Goal: Navigation & Orientation: Go to known website

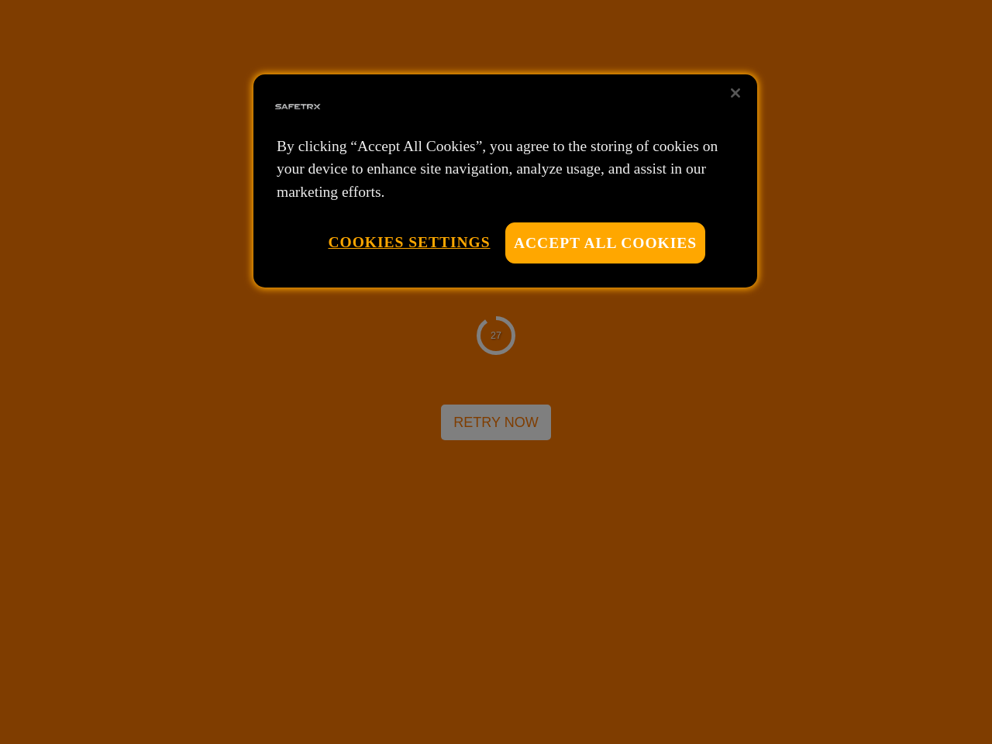
click at [496, 372] on div at bounding box center [496, 372] width 992 height 744
click at [605, 243] on button "Accept All Cookies" at bounding box center [605, 242] width 200 height 41
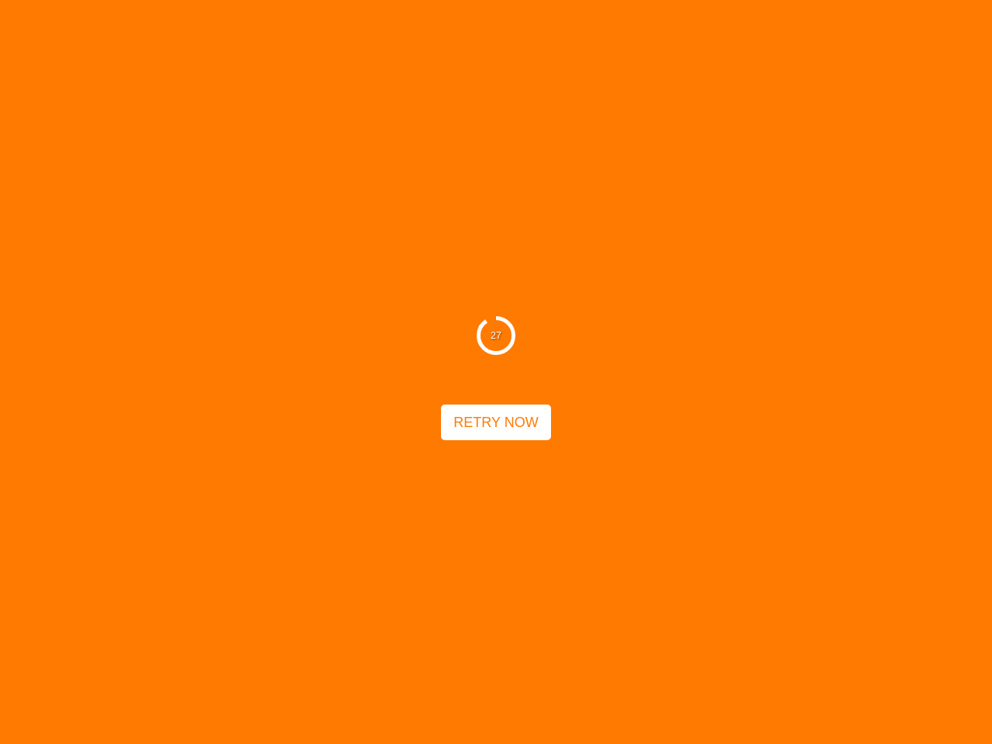
click at [408, 242] on button "Cookies Settings" at bounding box center [409, 242] width 162 height 40
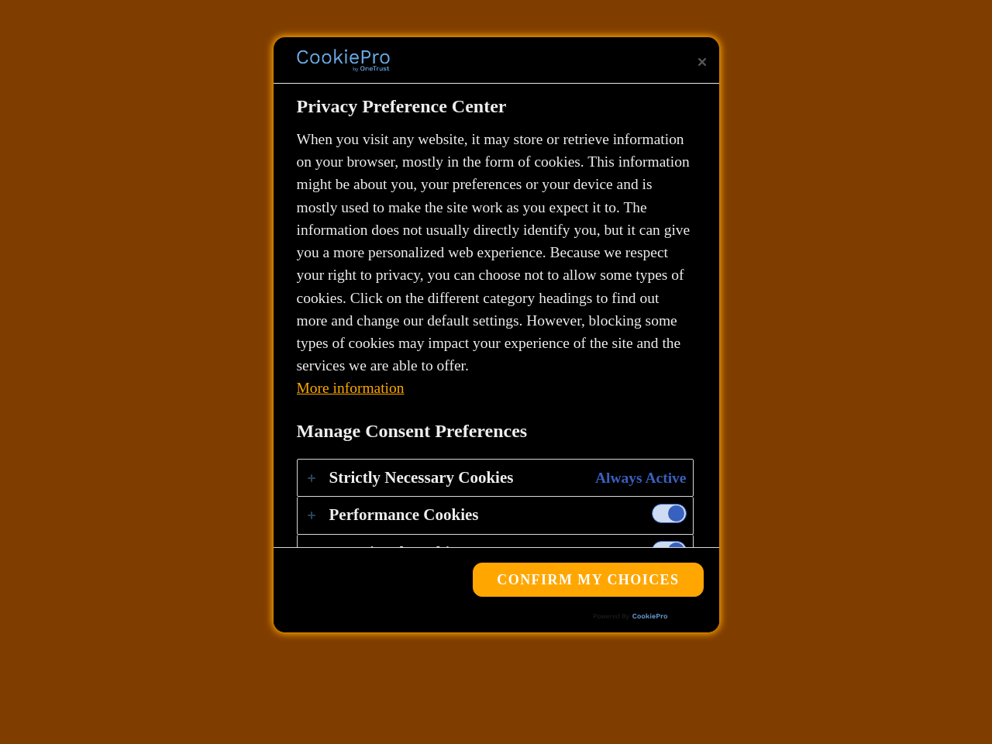
click at [736, 93] on div "27 Retry Now" at bounding box center [496, 372] width 992 height 744
